Goal: Task Accomplishment & Management: Use online tool/utility

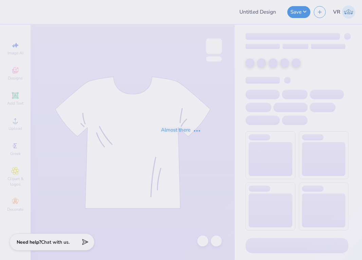
type input "NSA Fall Merch"
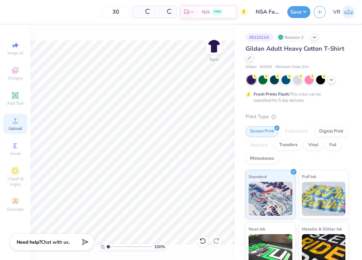
click at [7, 119] on div "Upload" at bounding box center [15, 124] width 24 height 20
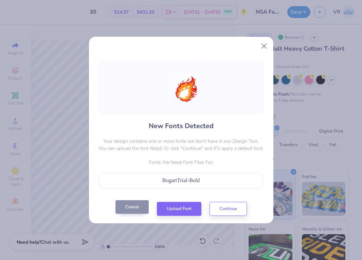
click at [135, 208] on button "Cancel" at bounding box center [132, 207] width 33 height 14
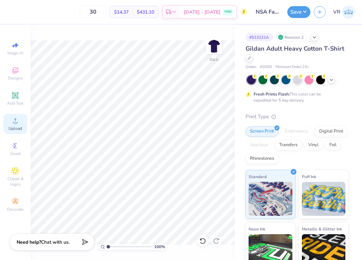
click at [21, 129] on span "Upload" at bounding box center [15, 128] width 14 height 5
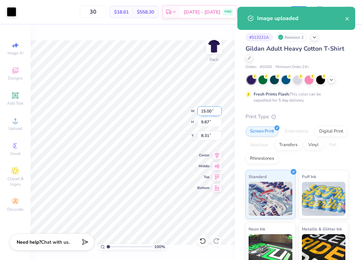
click at [209, 112] on input "15.00" at bounding box center [209, 111] width 24 height 10
type input "12.00"
type input "7.90"
click at [205, 138] on input "9.30" at bounding box center [209, 136] width 24 height 10
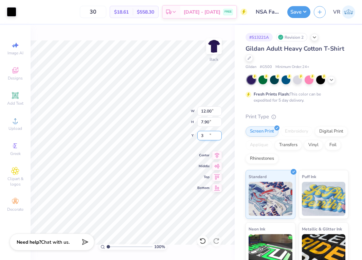
type input "3.00"
click at [302, 10] on button "Save" at bounding box center [298, 11] width 23 height 12
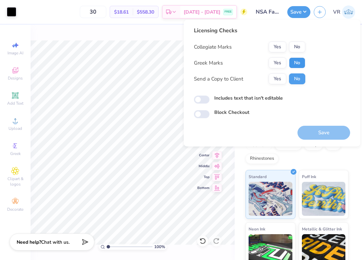
drag, startPoint x: 298, startPoint y: 59, endPoint x: 298, endPoint y: 53, distance: 6.1
click at [298, 59] on button "No" at bounding box center [297, 62] width 16 height 11
click at [298, 45] on button "No" at bounding box center [297, 46] width 16 height 11
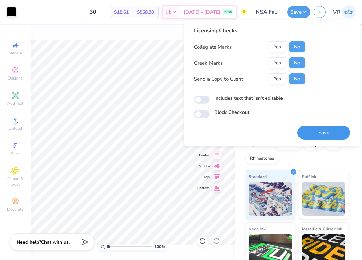
click at [317, 133] on button "Save" at bounding box center [324, 133] width 53 height 14
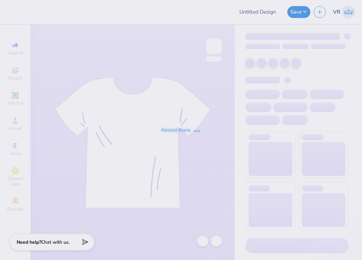
type input "zip up"
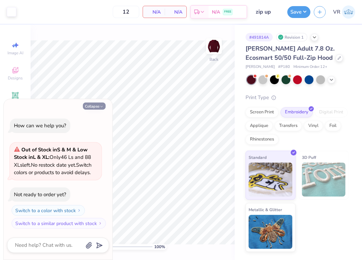
click at [95, 107] on button "Collapse" at bounding box center [94, 106] width 23 height 7
type textarea "x"
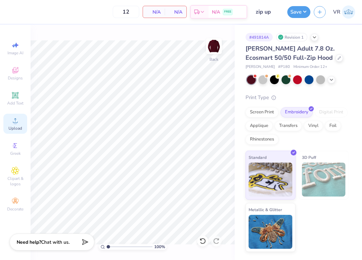
click at [15, 124] on circle at bounding box center [15, 123] width 4 height 4
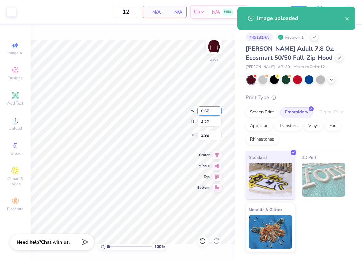
click at [209, 109] on input "8.62" at bounding box center [209, 111] width 24 height 10
type input "4.00"
type input "1.98"
type input "5.14"
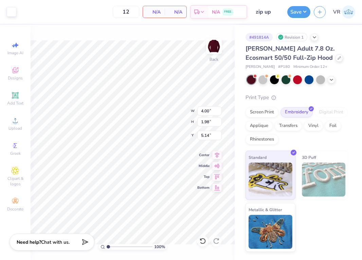
type input "3.00"
click at [297, 12] on button "Save" at bounding box center [298, 11] width 23 height 12
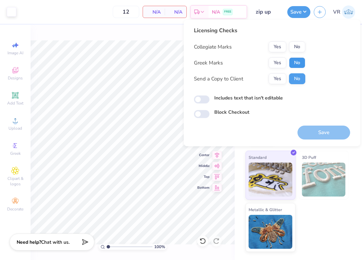
click at [293, 60] on button "No" at bounding box center [297, 62] width 16 height 11
click at [277, 49] on button "Yes" at bounding box center [278, 46] width 18 height 11
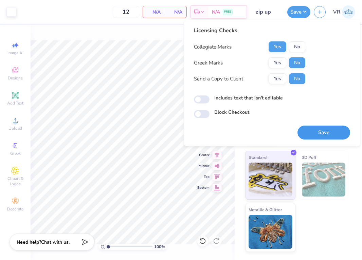
click at [321, 135] on button "Save" at bounding box center [324, 133] width 53 height 14
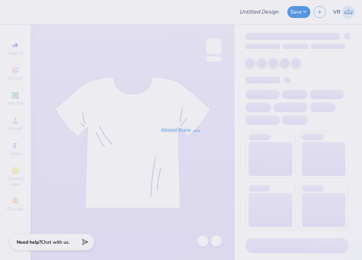
type input "camo"
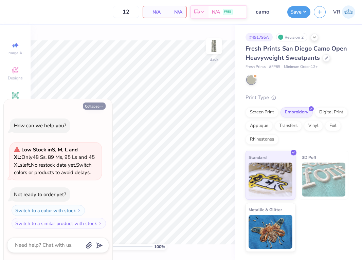
click at [90, 104] on button "Collapse" at bounding box center [94, 106] width 23 height 7
type textarea "x"
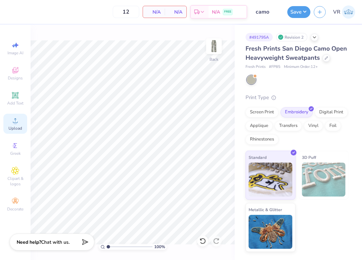
click at [13, 126] on span "Upload" at bounding box center [15, 128] width 14 height 5
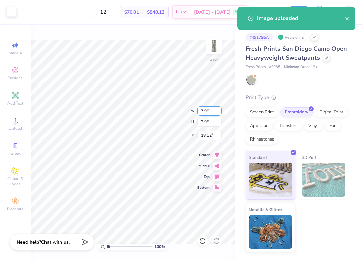
click at [210, 113] on input "7.98" at bounding box center [209, 111] width 24 height 10
type input "4.00"
type input "1.98"
click at [207, 134] on input "19.01" at bounding box center [209, 136] width 24 height 10
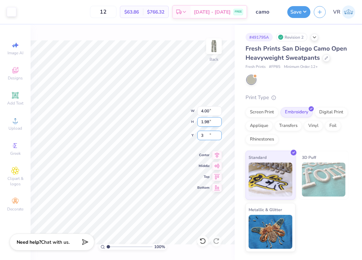
type input "3.00"
click at [304, 12] on button "Save" at bounding box center [298, 11] width 23 height 12
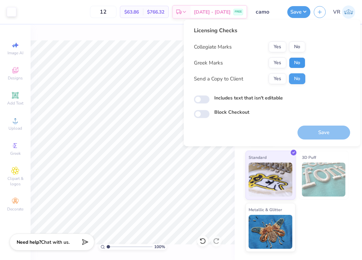
click at [295, 57] on button "No" at bounding box center [297, 62] width 16 height 11
click at [282, 47] on button "Yes" at bounding box center [278, 46] width 18 height 11
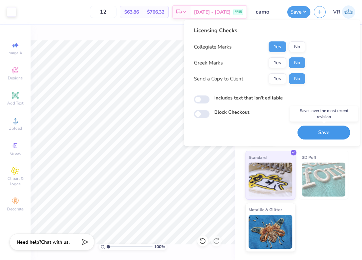
click at [323, 137] on button "Save" at bounding box center [324, 133] width 53 height 14
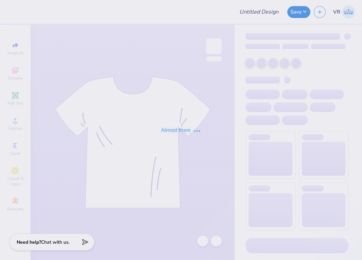
type input "camo shorts"
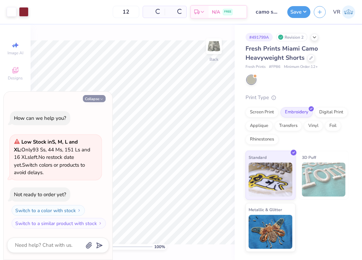
click at [97, 95] on button "Collapse" at bounding box center [94, 98] width 23 height 7
type textarea "x"
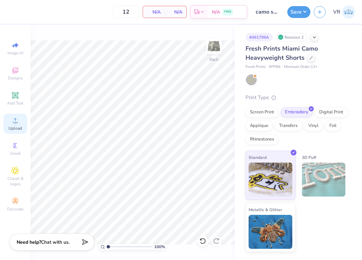
click at [20, 124] on div "Upload" at bounding box center [15, 124] width 24 height 20
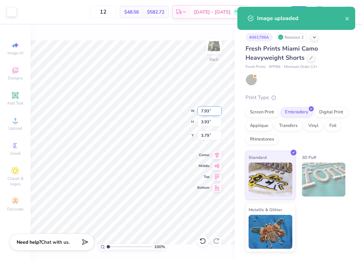
click at [212, 110] on input "7.93" at bounding box center [209, 111] width 24 height 10
type input "4.00"
type input "1.98"
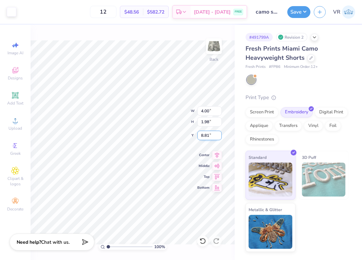
click at [215, 137] on input "8.81" at bounding box center [209, 136] width 24 height 10
type input "8.50"
click at [292, 12] on button "Save" at bounding box center [298, 11] width 23 height 12
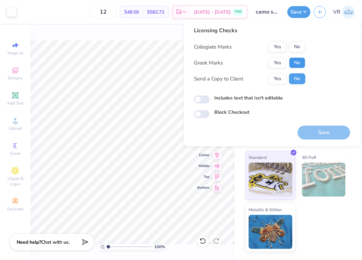
click at [300, 64] on button "No" at bounding box center [297, 62] width 16 height 11
click at [280, 45] on button "Yes" at bounding box center [278, 46] width 18 height 11
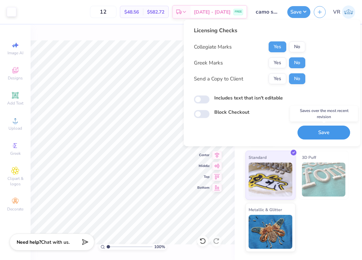
click at [334, 138] on button "Save" at bounding box center [324, 133] width 53 height 14
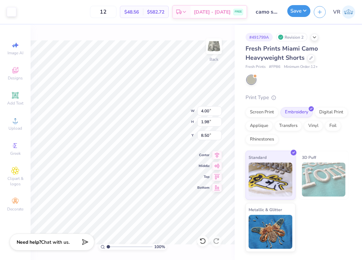
click at [297, 11] on button "Save" at bounding box center [298, 11] width 23 height 12
